Goal: Check status: Check status

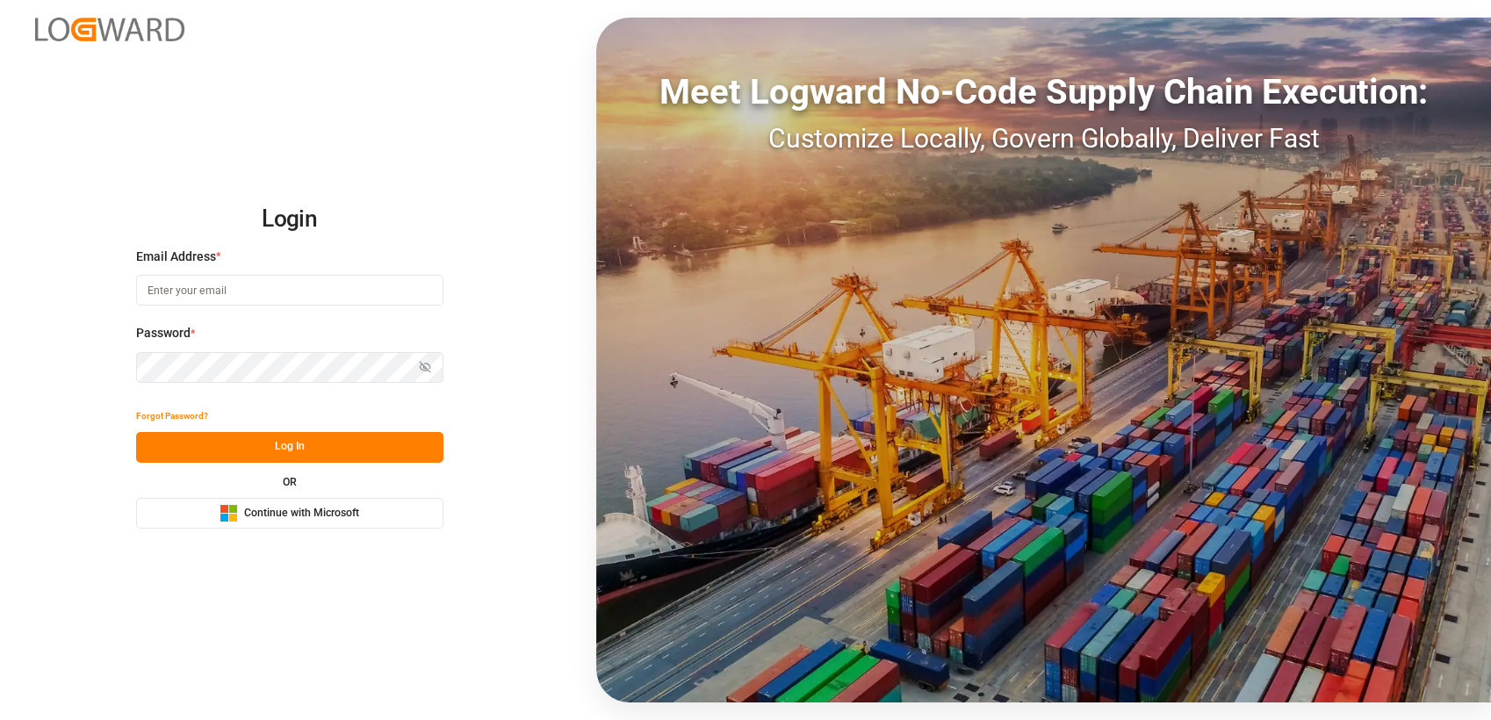
type input "[PERSON_NAME][EMAIL_ADDRESS][PERSON_NAME][PERSON_NAME][DOMAIN_NAME]"
click at [1278, 233] on div "Meet Logward No-Code Supply Chain Execution: Customize Locally, Govern Globally…" at bounding box center [1043, 360] width 895 height 685
click at [290, 517] on span "Continue with Microsoft" at bounding box center [301, 514] width 115 height 16
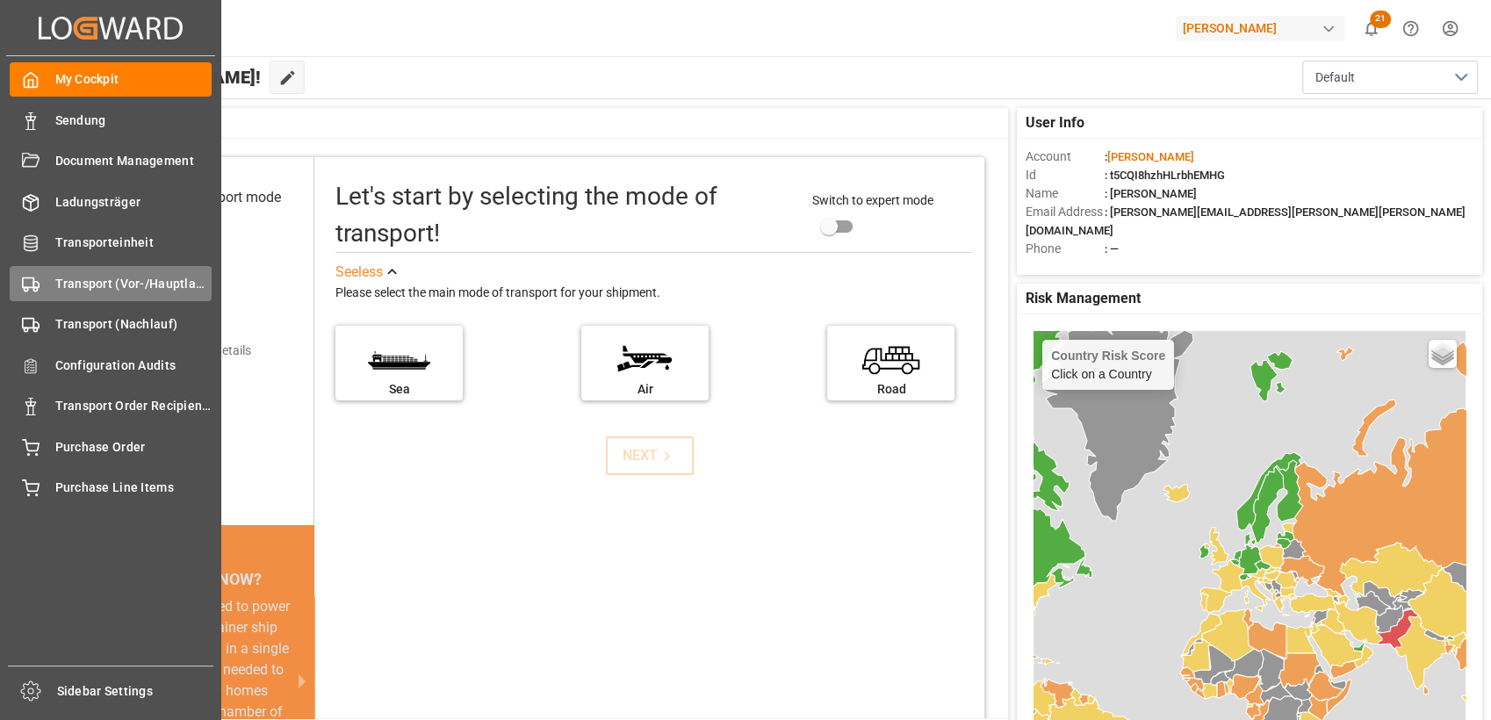
click at [42, 297] on div "Transport (Vor-/Hauptlauf) Transport (Vor-/Hauptlauf)" at bounding box center [111, 283] width 202 height 34
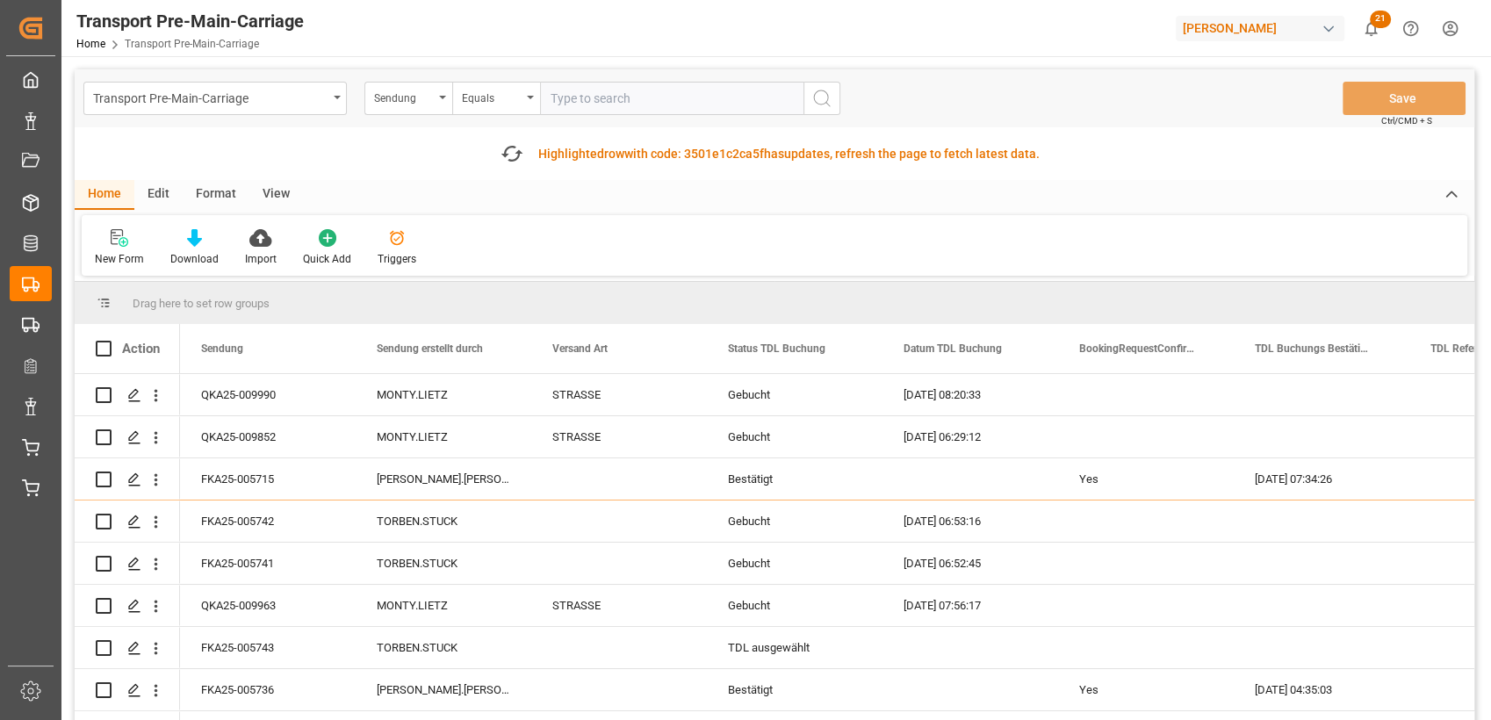
click at [155, 192] on div "Edit" at bounding box center [158, 195] width 48 height 30
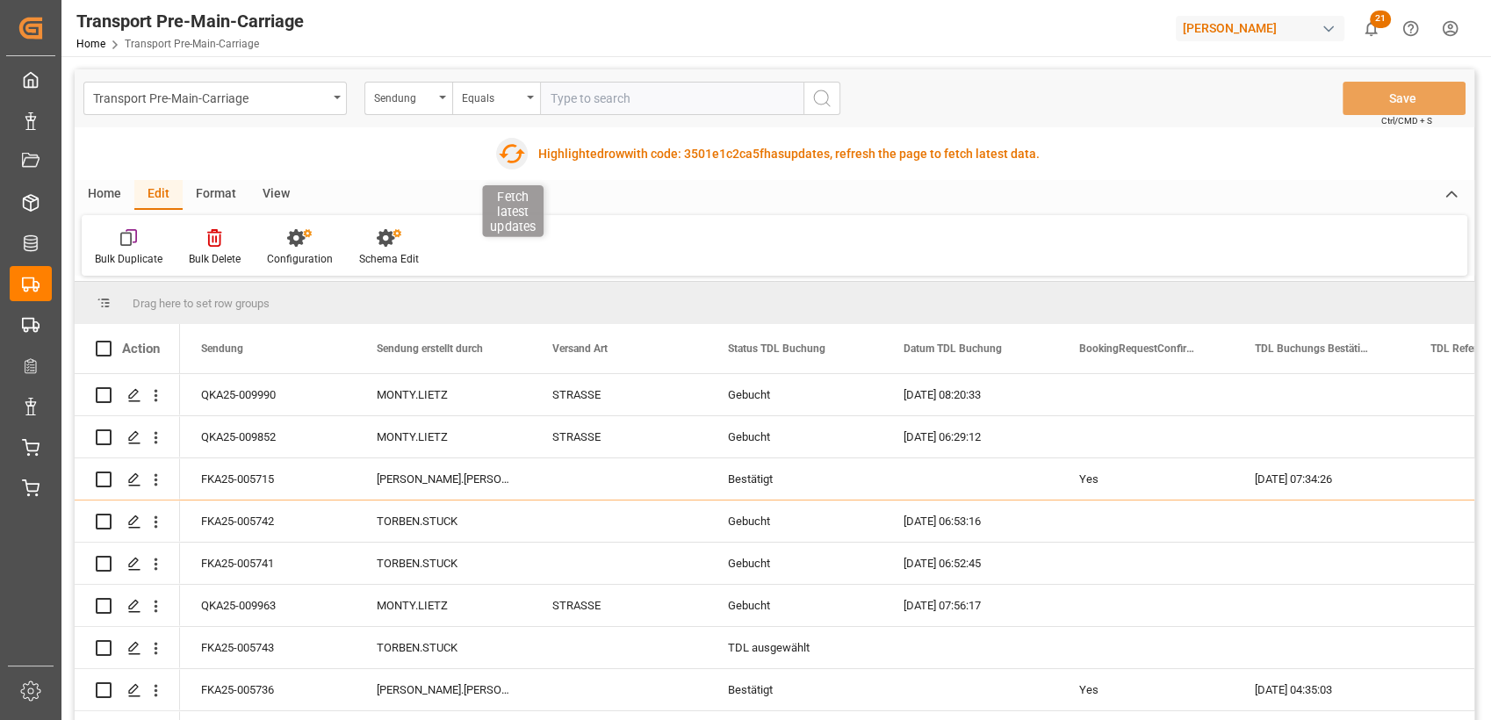
click at [499, 164] on icon "button" at bounding box center [511, 154] width 28 height 28
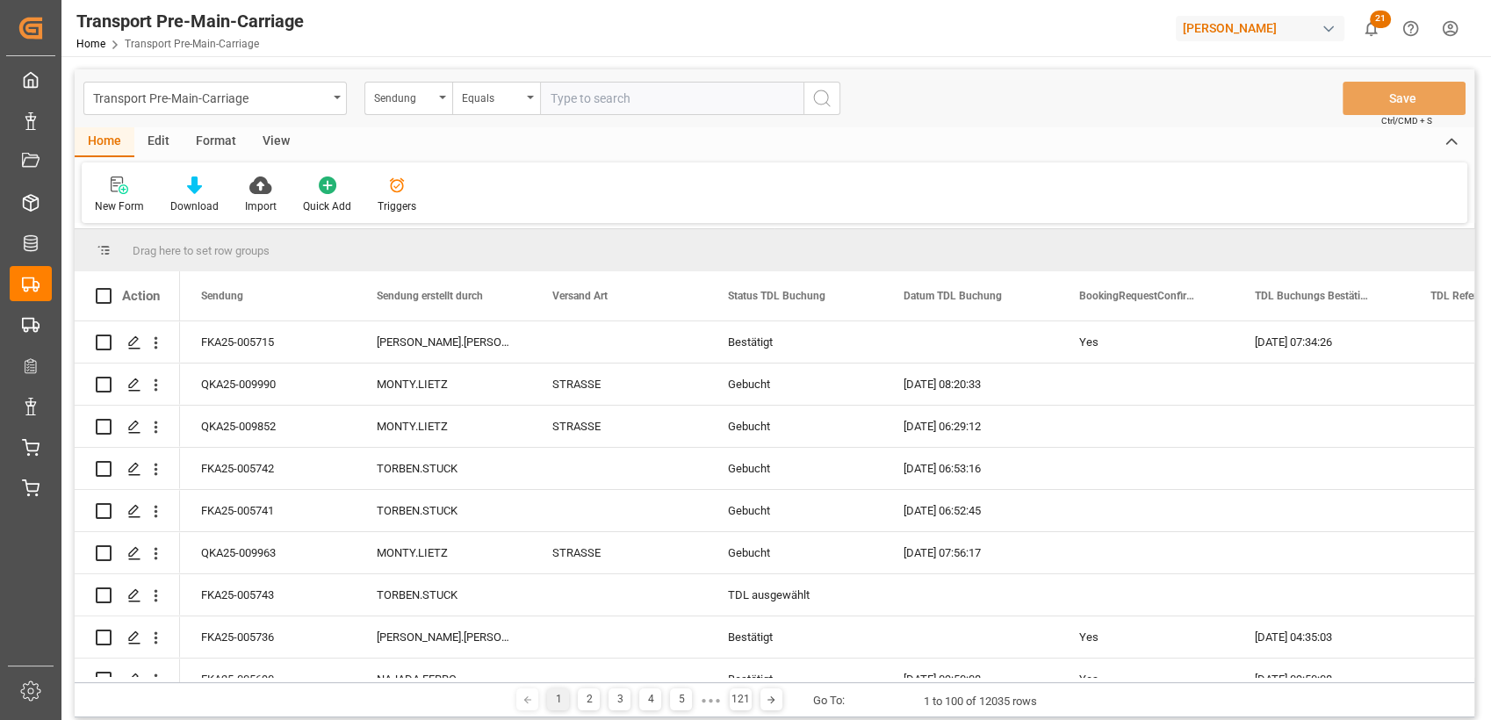
click at [220, 145] on div "Format" at bounding box center [216, 142] width 67 height 30
click at [124, 186] on icon at bounding box center [120, 185] width 16 height 18
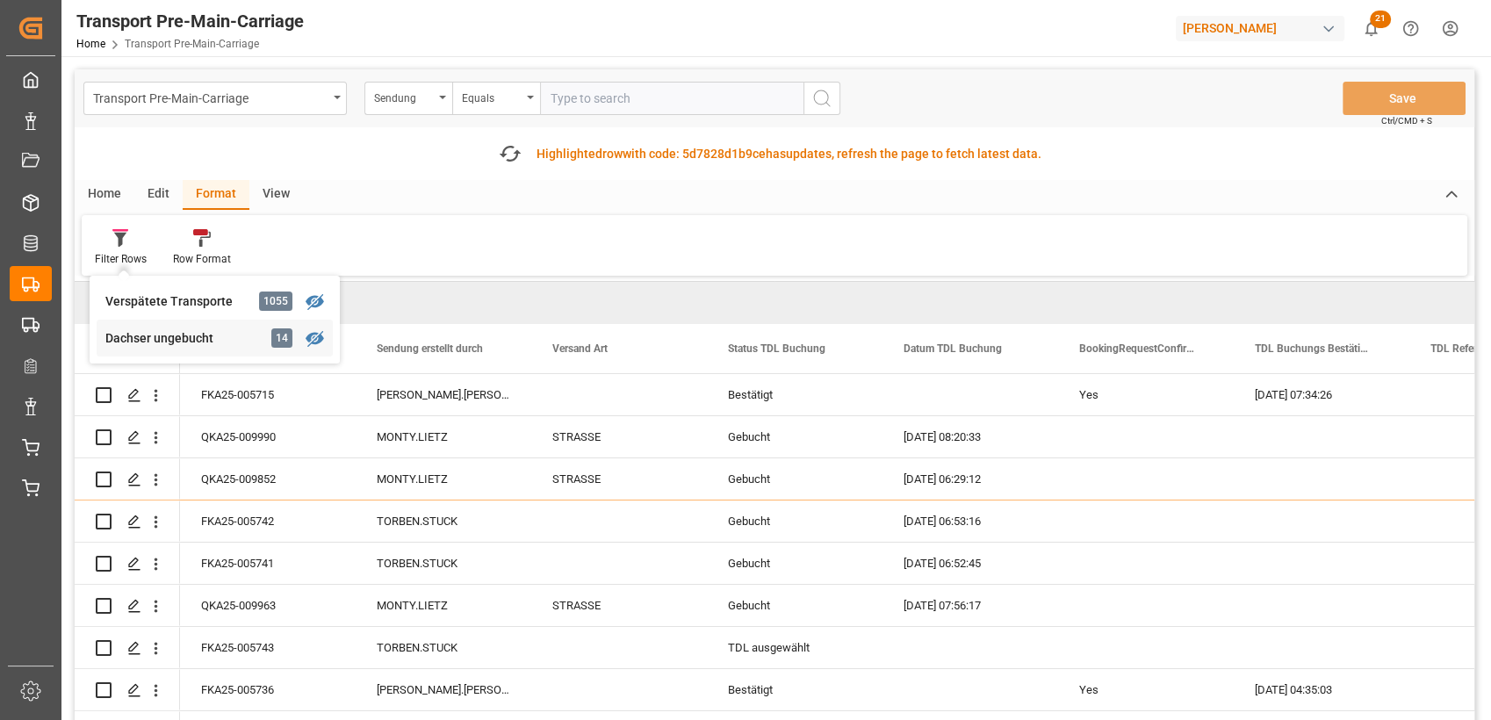
click at [151, 335] on div "Dachser ungebucht" at bounding box center [182, 338] width 154 height 18
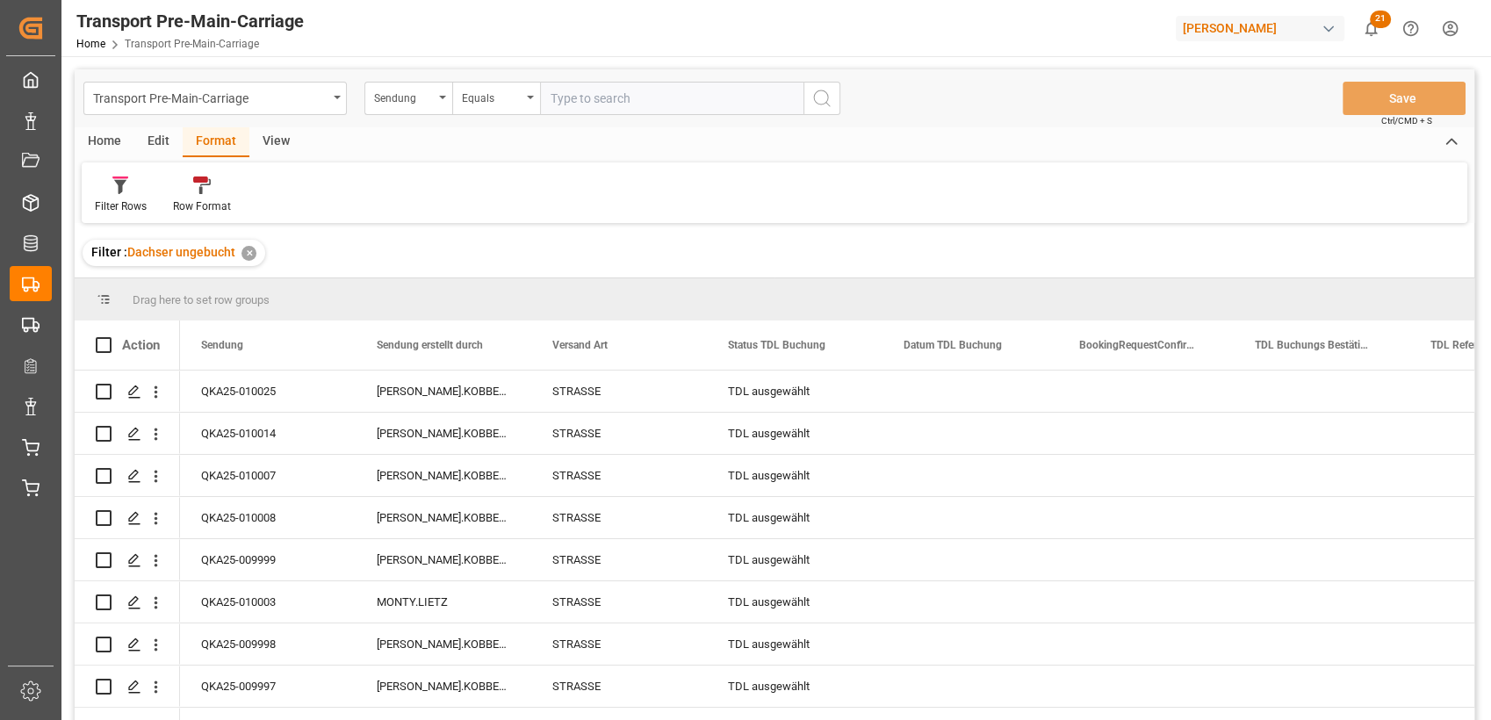
click at [275, 128] on div "View" at bounding box center [276, 142] width 54 height 30
click at [194, 190] on icon at bounding box center [200, 185] width 18 height 18
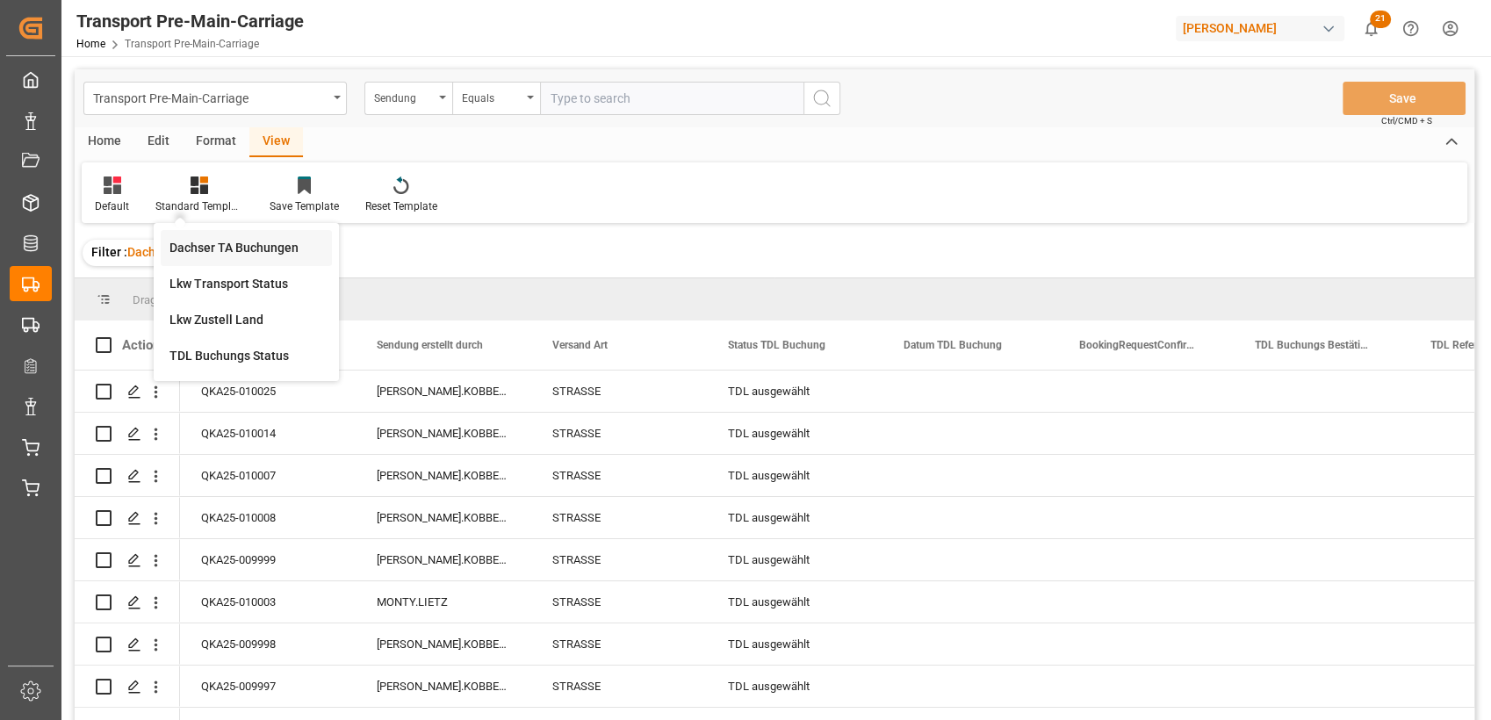
click at [205, 240] on div "Dachser TA Buchungen" at bounding box center [246, 248] width 154 height 18
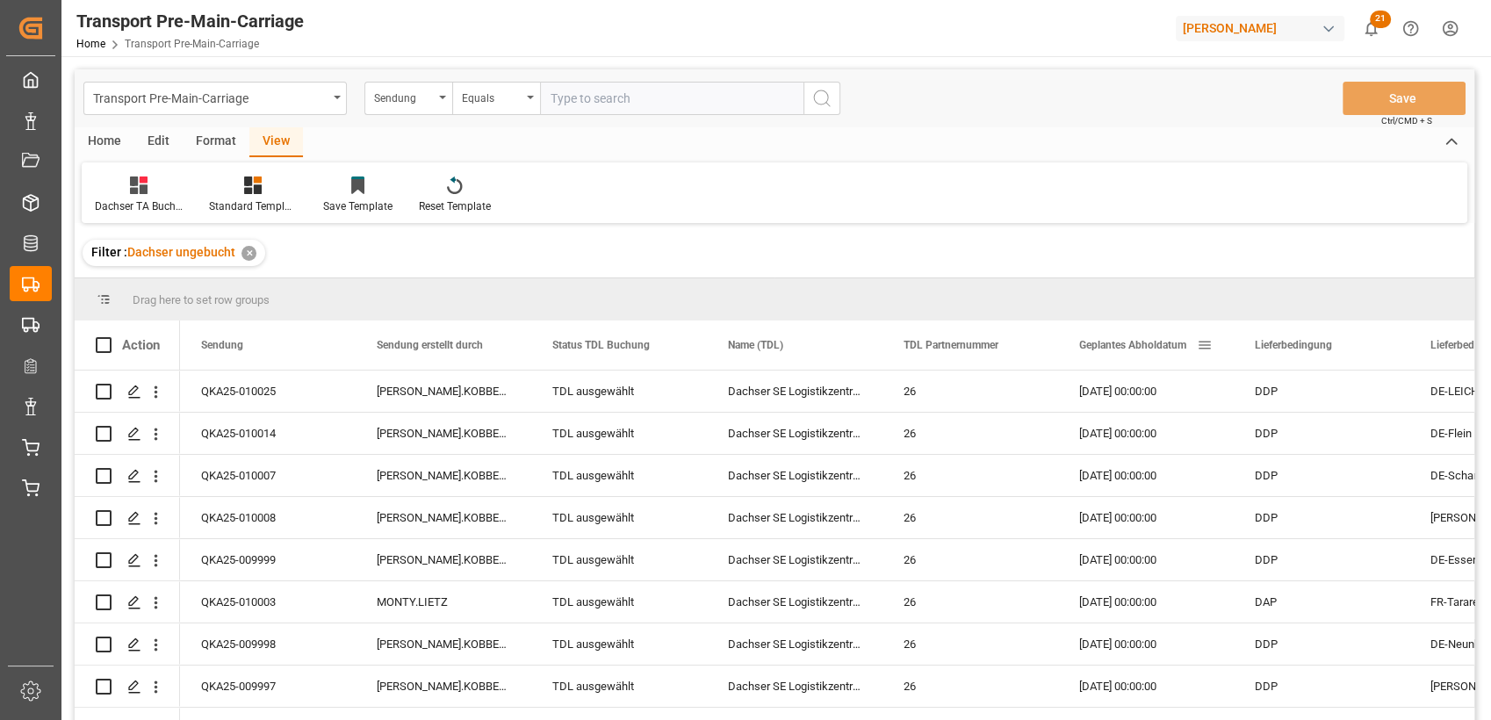
click at [1096, 341] on span "Geplantes Abholdatum" at bounding box center [1132, 345] width 107 height 12
click at [99, 134] on div "Home" at bounding box center [105, 142] width 60 height 30
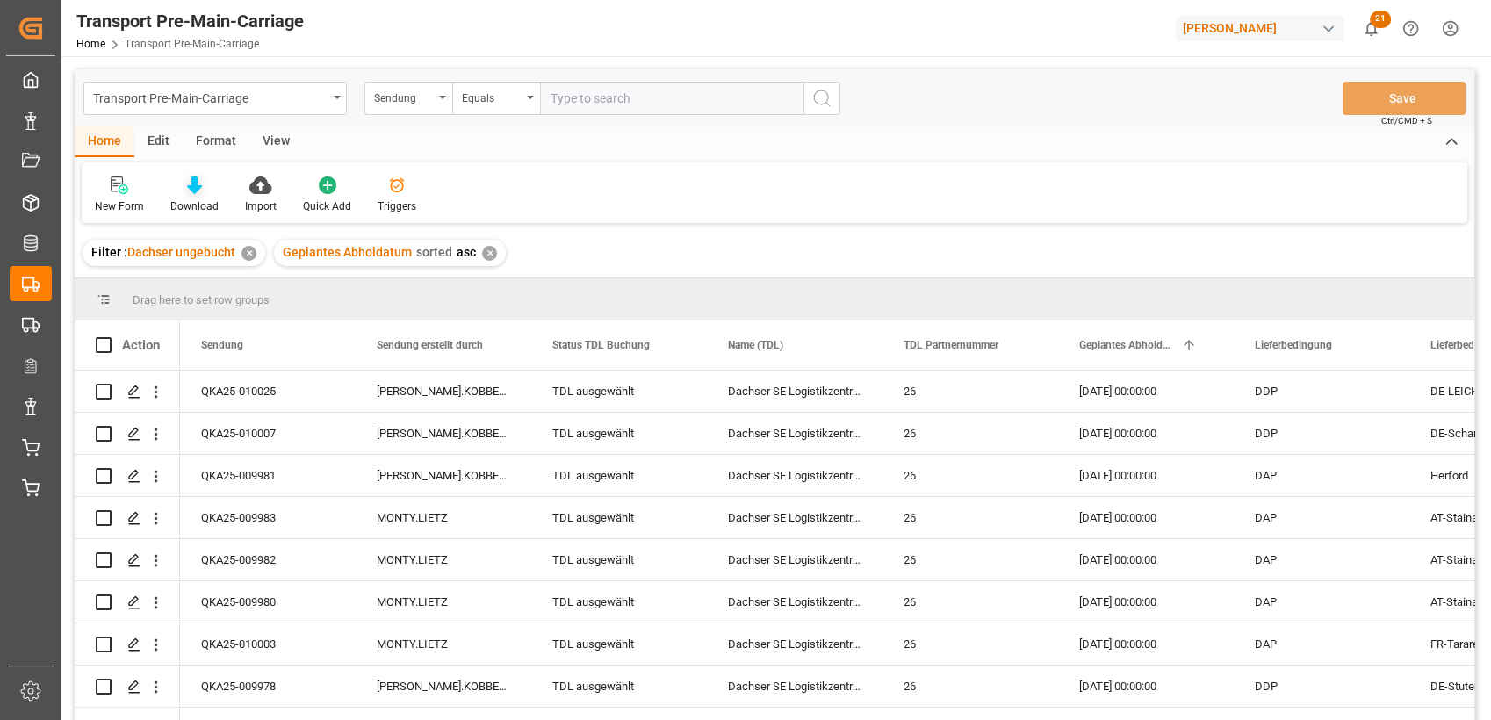
click at [181, 192] on div at bounding box center [194, 185] width 48 height 18
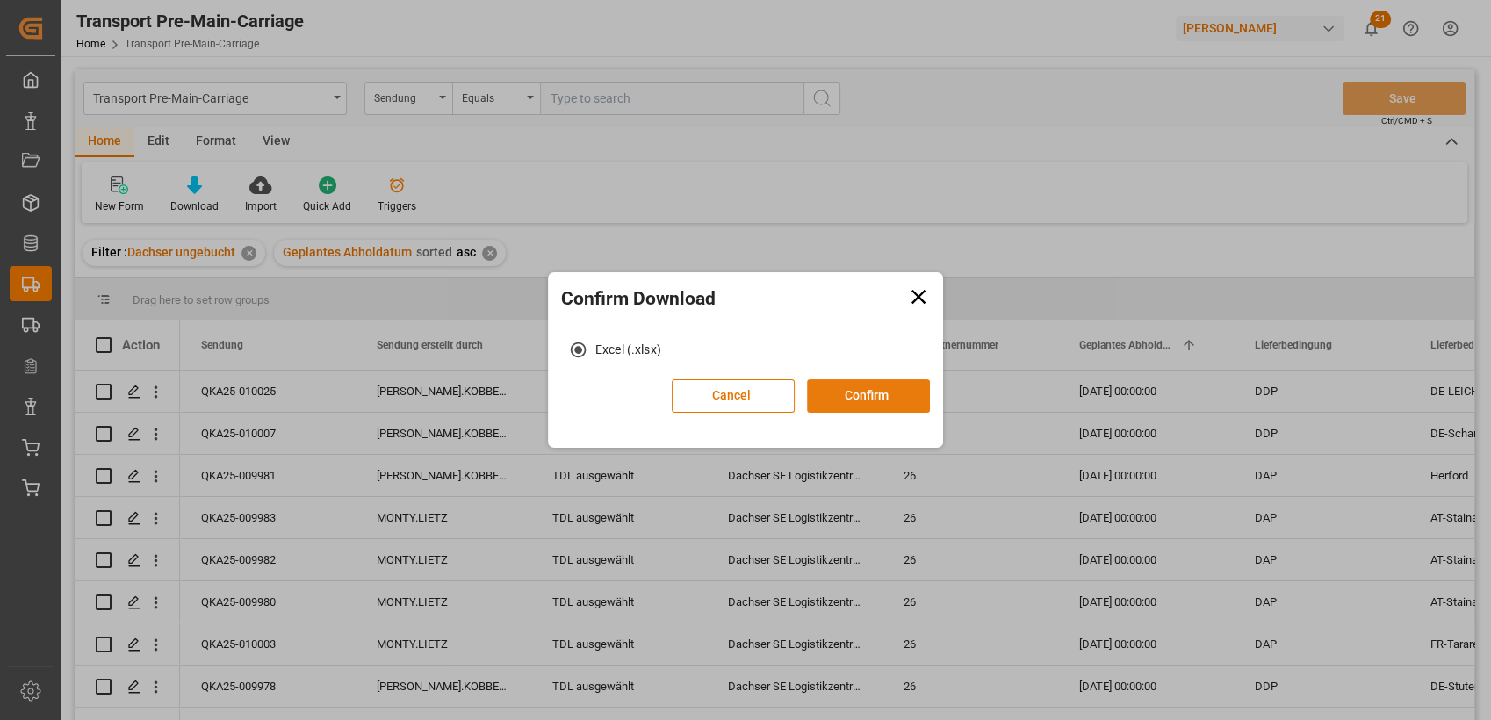
click at [886, 399] on button "Confirm" at bounding box center [868, 395] width 123 height 33
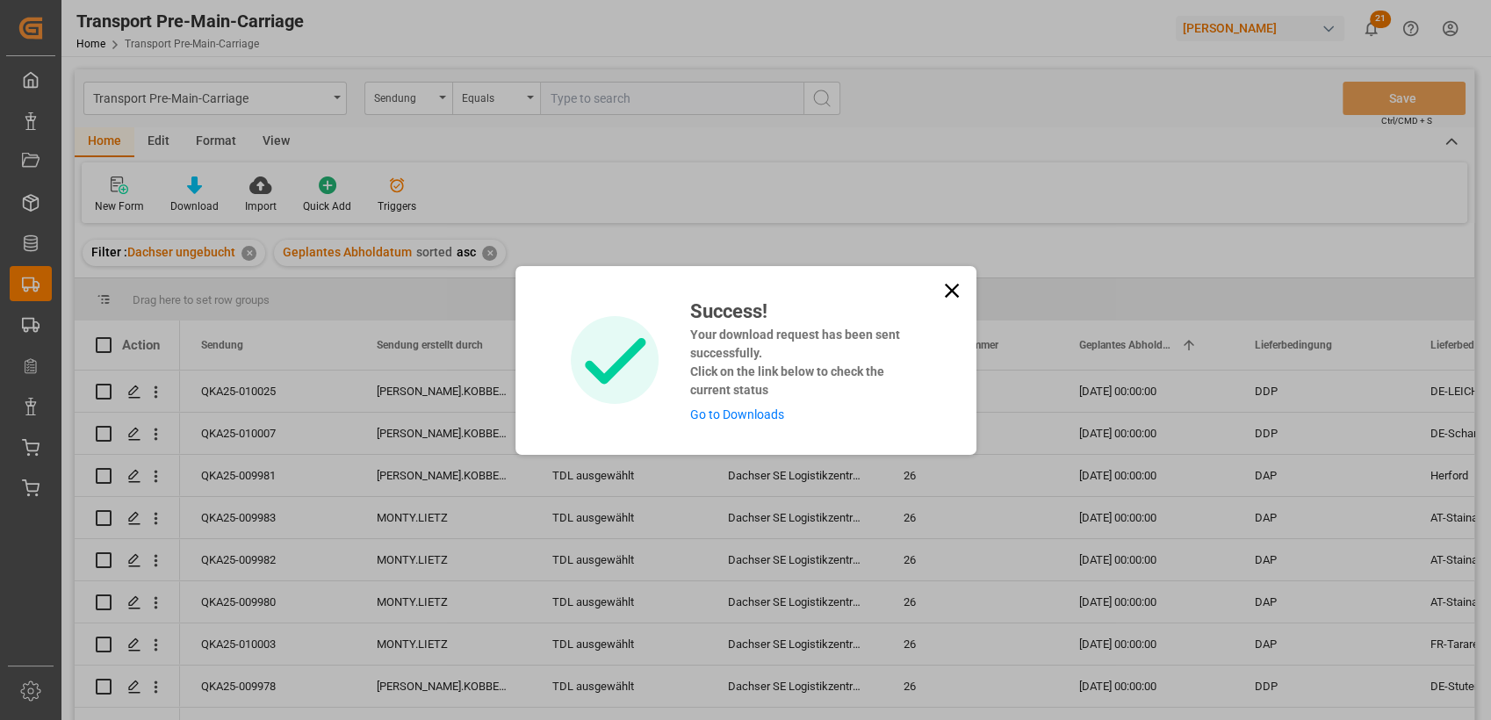
click at [952, 285] on icon at bounding box center [952, 290] width 25 height 25
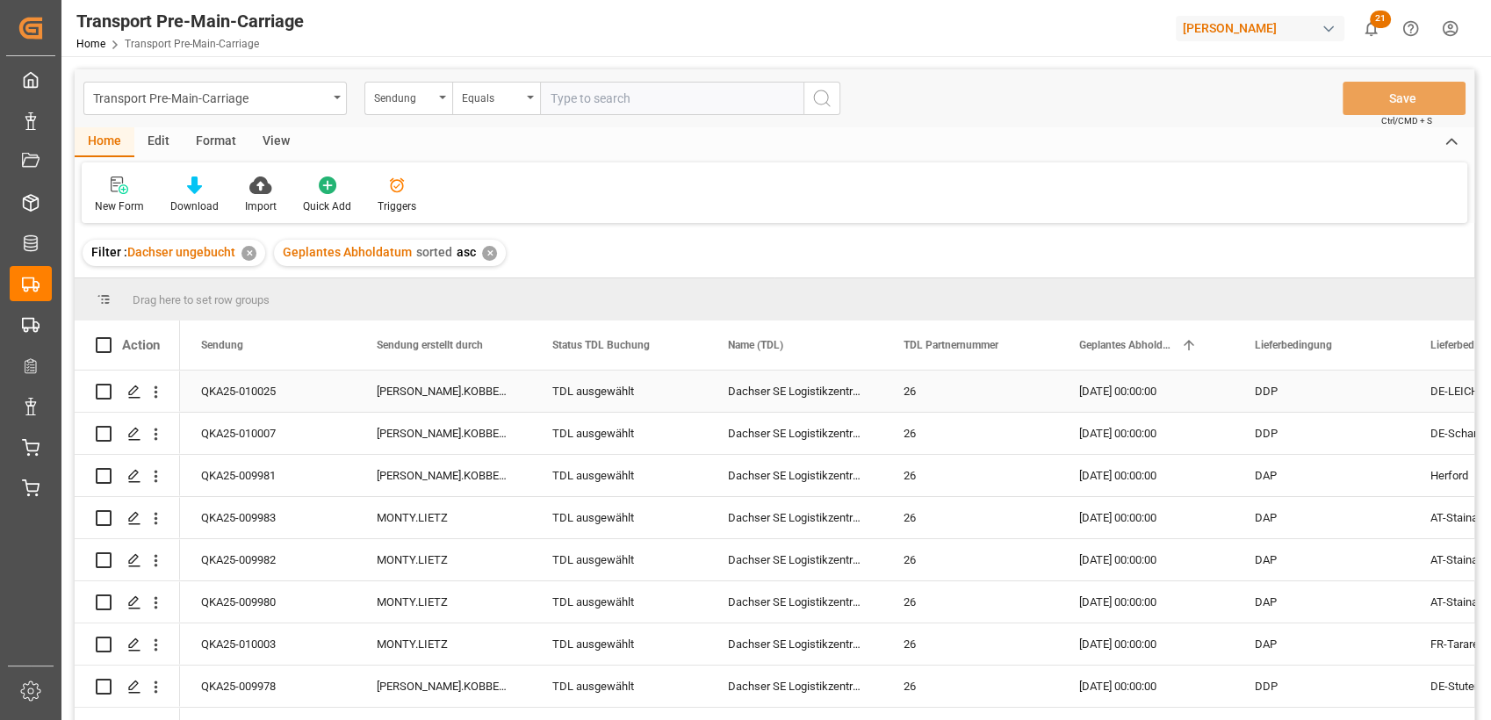
click at [590, 394] on div "TDL ausgewählt" at bounding box center [618, 391] width 133 height 40
click at [674, 403] on polyline "open menu" at bounding box center [674, 402] width 11 height 5
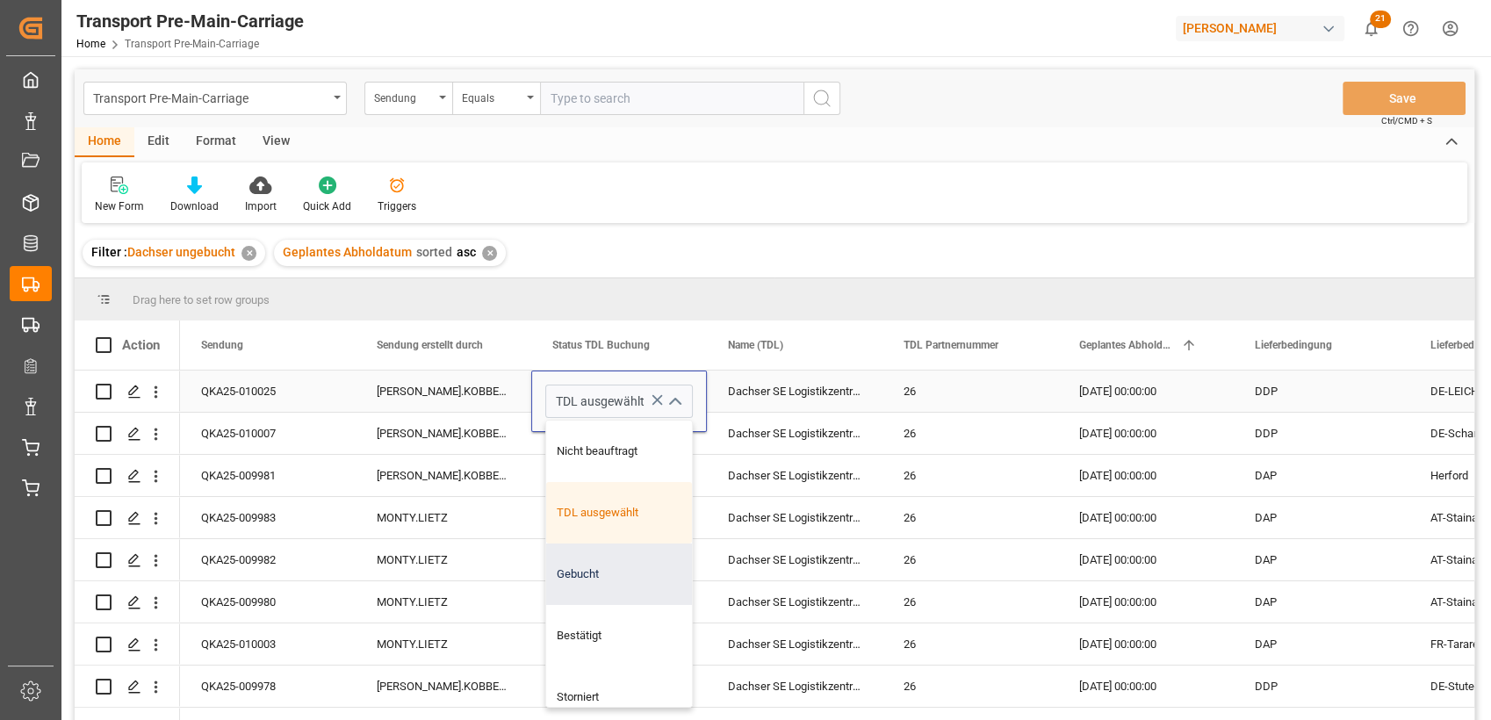
click at [600, 556] on div "Gebucht" at bounding box center [619, 574] width 146 height 61
type input "Gebucht"
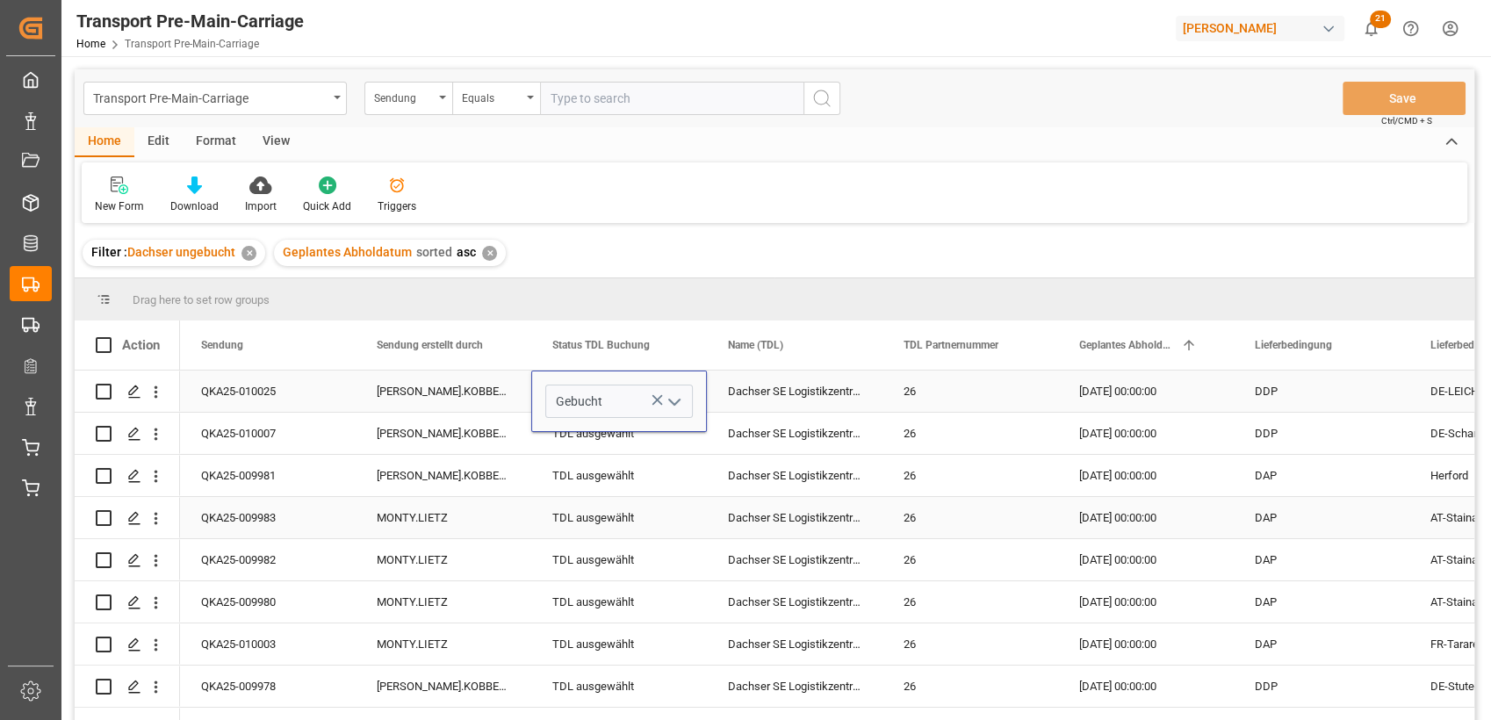
click at [569, 523] on div "TDL ausgewählt" at bounding box center [618, 518] width 133 height 40
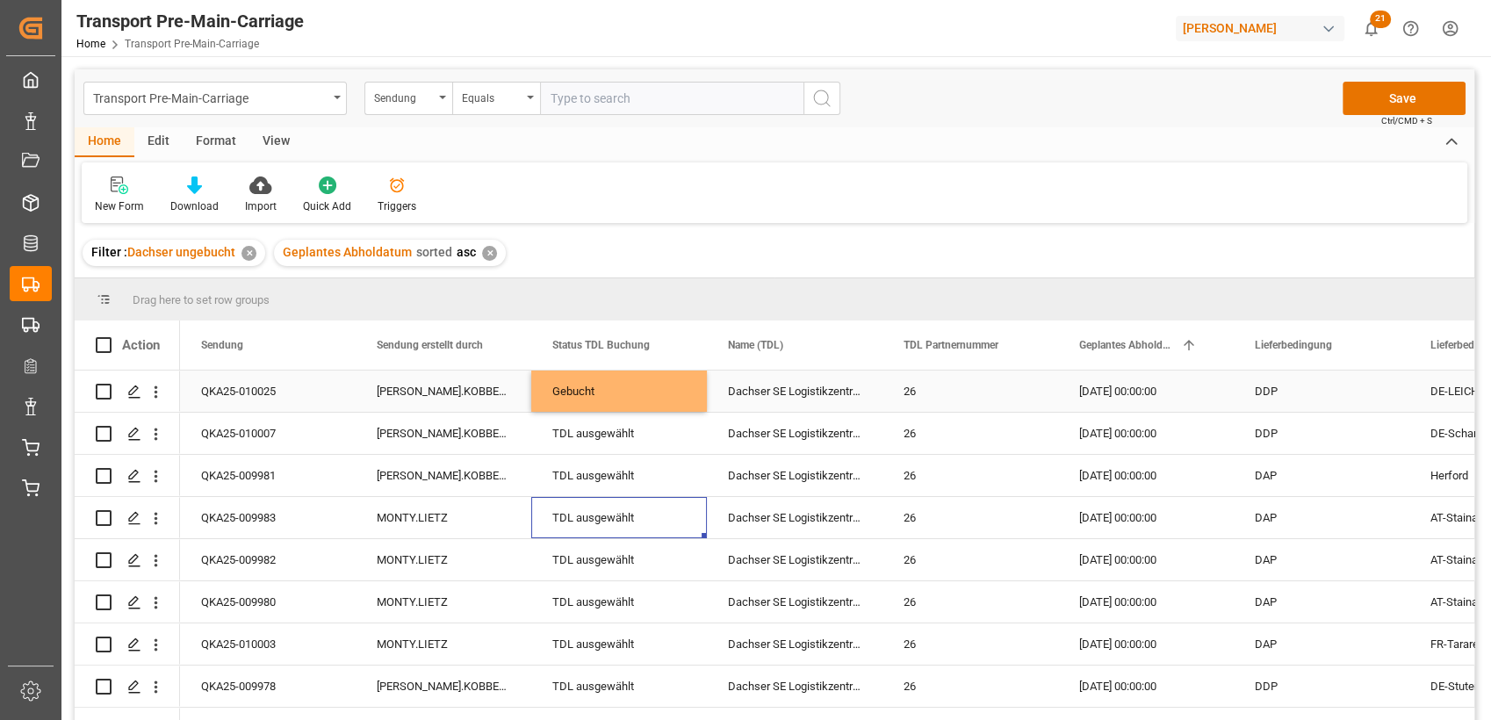
click at [630, 398] on div "Gebucht" at bounding box center [618, 391] width 133 height 40
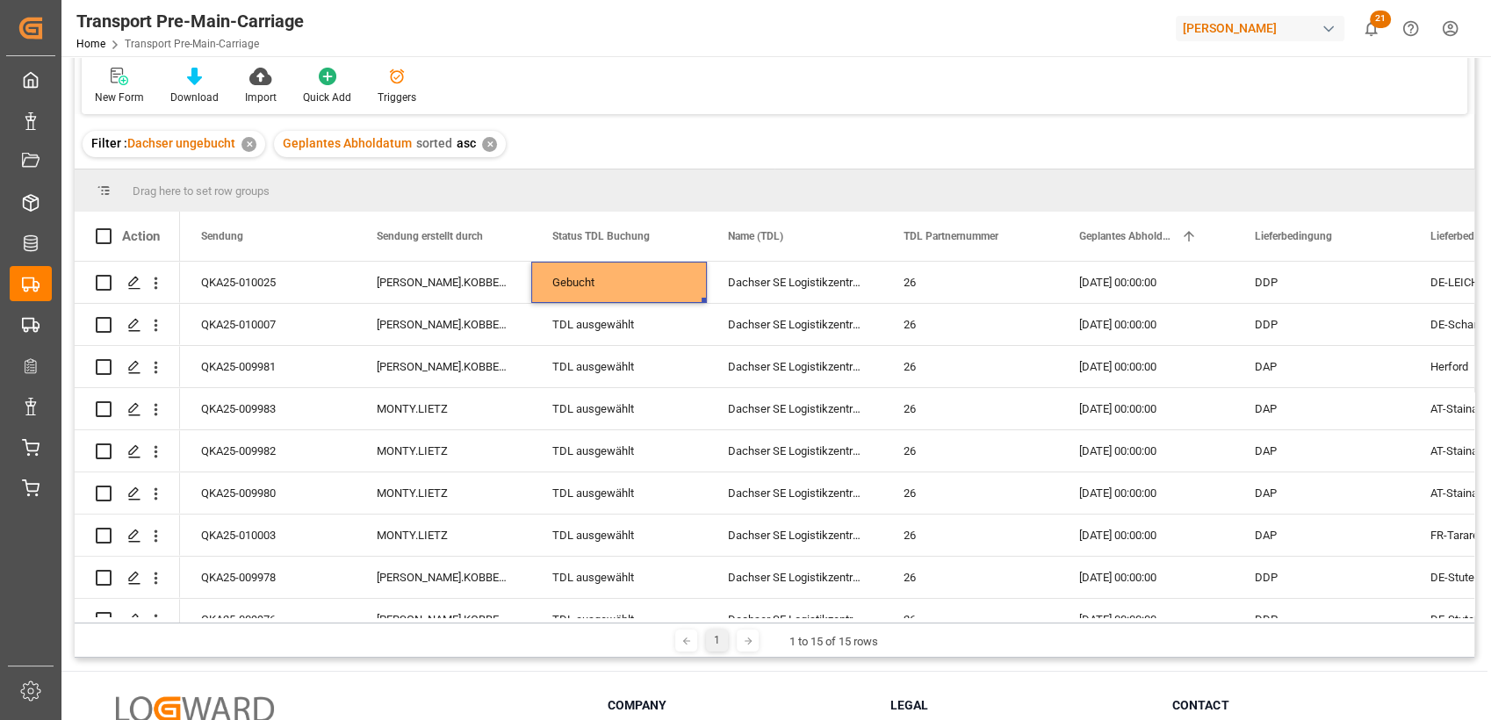
scroll to position [112, 0]
